Goal: Use online tool/utility: Utilize a website feature to perform a specific function

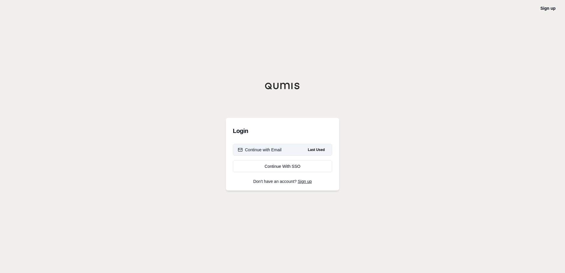
click at [280, 146] on button "Continue with Email Last Used" at bounding box center [282, 150] width 99 height 12
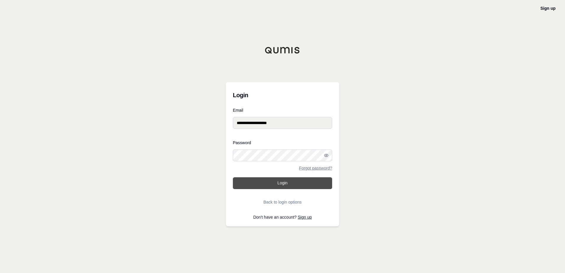
click at [276, 188] on button "Login" at bounding box center [282, 183] width 99 height 12
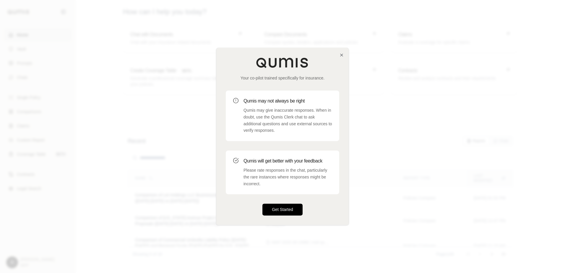
click at [284, 212] on button "Get Started" at bounding box center [283, 210] width 40 height 12
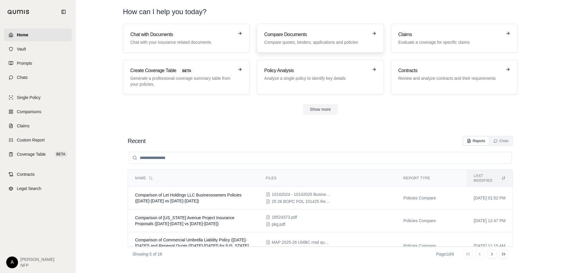
click at [303, 38] on div "Compare Documents Compare quotes, binders, applications and policies" at bounding box center [316, 38] width 104 height 14
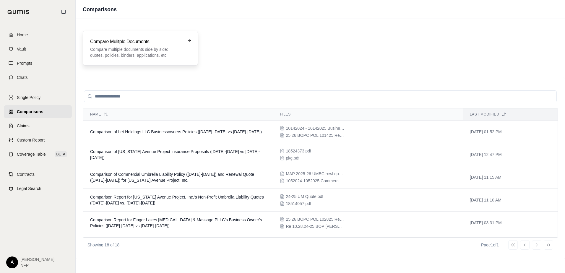
click at [154, 50] on p "Compare multiple documents side by side: quotes, policies, binders, application…" at bounding box center [136, 52] width 92 height 12
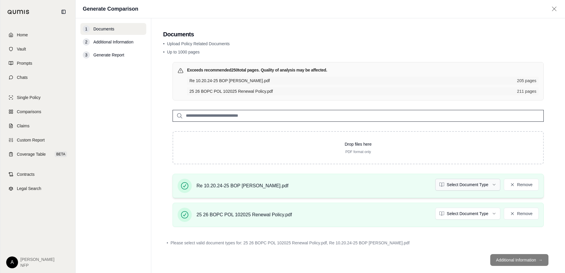
click at [466, 187] on html "Home Vault Prompts Chats Single Policy Comparisons Claims Custom Report Coverag…" at bounding box center [282, 136] width 565 height 273
click at [453, 216] on html "Home Vault Prompts Chats Single Policy Comparisons Claims Custom Report Coverag…" at bounding box center [282, 136] width 565 height 273
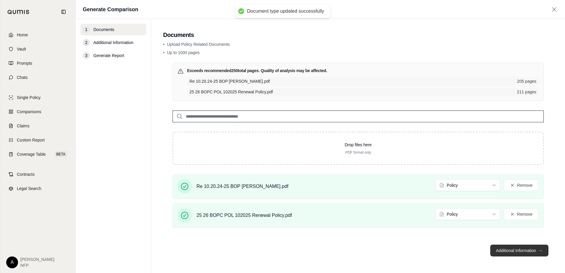
click at [514, 250] on button "Additional Information →" at bounding box center [519, 251] width 58 height 12
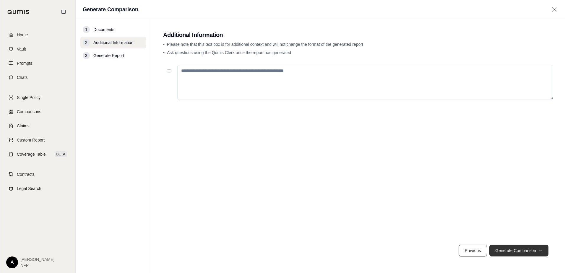
click at [514, 250] on button "Generate Comparison →" at bounding box center [519, 251] width 59 height 12
